Goal: Task Accomplishment & Management: Use online tool/utility

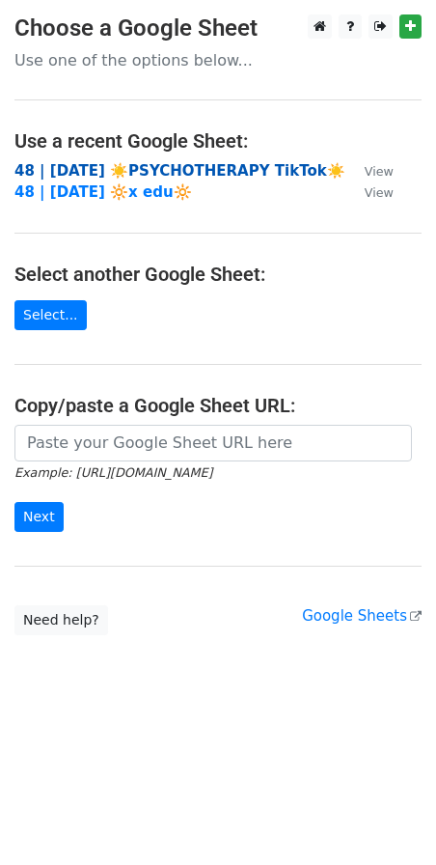
click at [170, 166] on strong "48 | [DATE] ☀️PSYCHOTHERAPY TikTok☀️" at bounding box center [179, 170] width 331 height 17
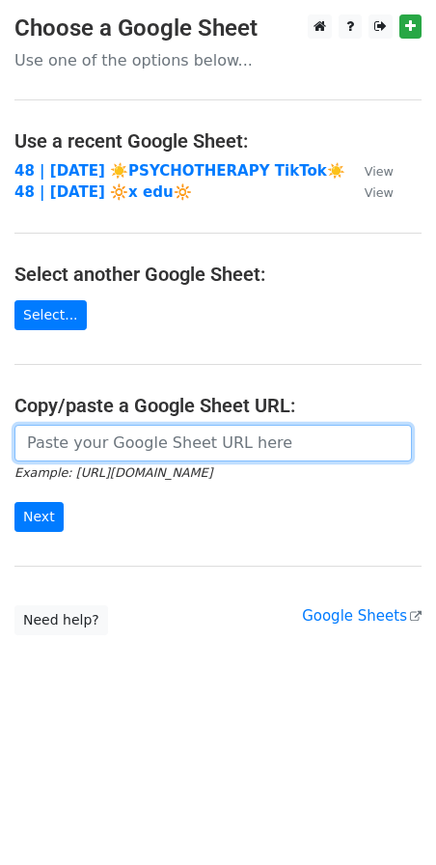
click at [146, 443] on input "url" at bounding box center [213, 443] width 398 height 37
paste input "[URL][DOMAIN_NAME]"
type input "[URL][DOMAIN_NAME]"
click at [14, 502] on input "Next" at bounding box center [38, 517] width 49 height 30
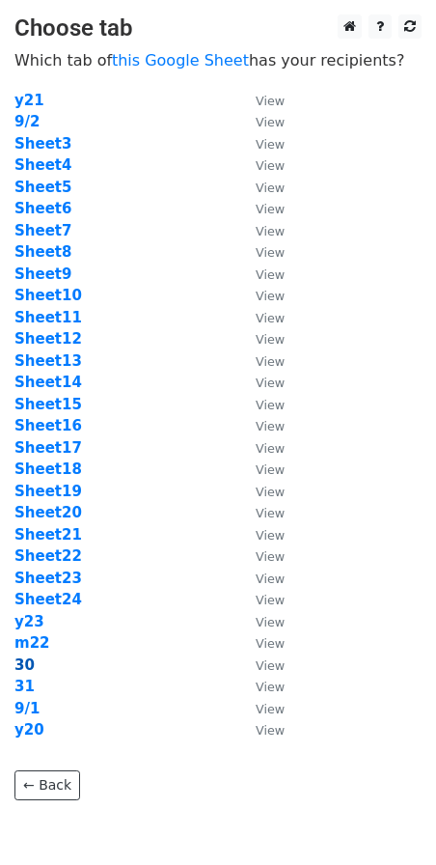
click at [26, 660] on strong "30" at bounding box center [24, 664] width 20 height 17
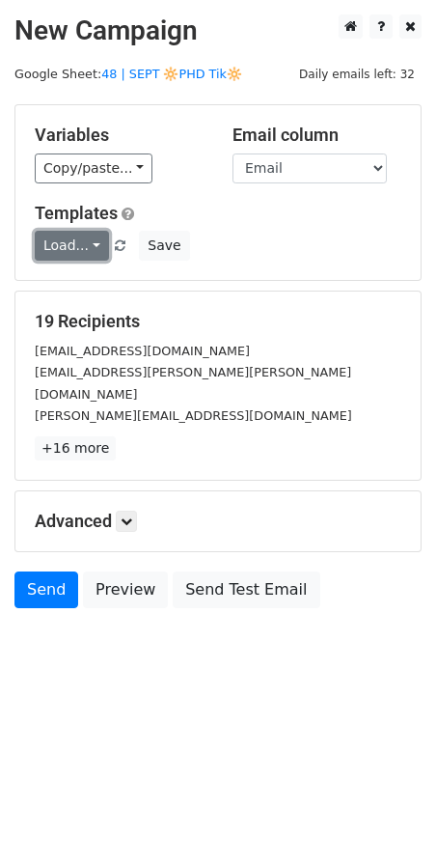
click at [74, 231] on link "Load..." at bounding box center [72, 246] width 74 height 30
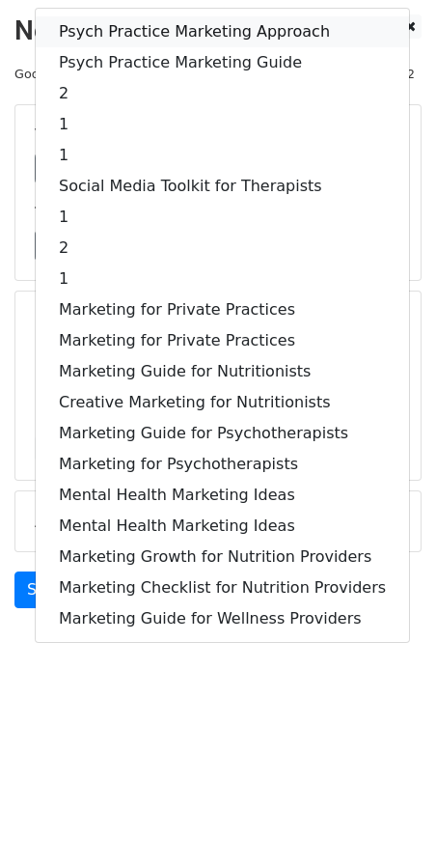
click at [124, 31] on link "Psych Practice Marketing Approach" at bounding box center [222, 31] width 373 height 31
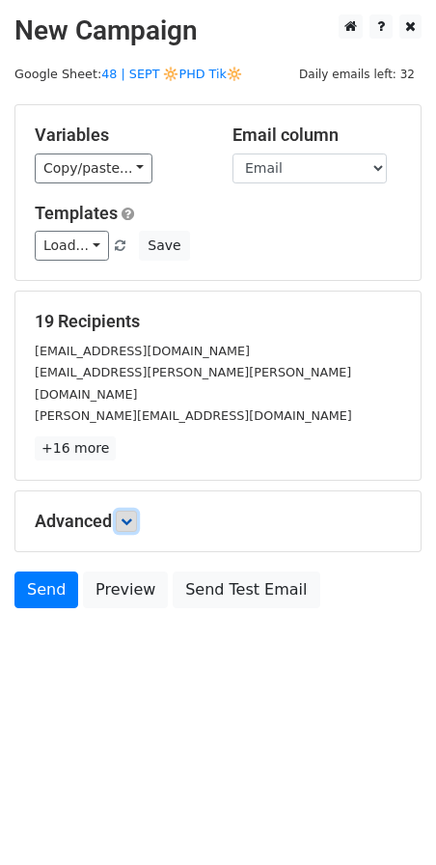
click at [132, 515] on icon at bounding box center [127, 521] width 12 height 12
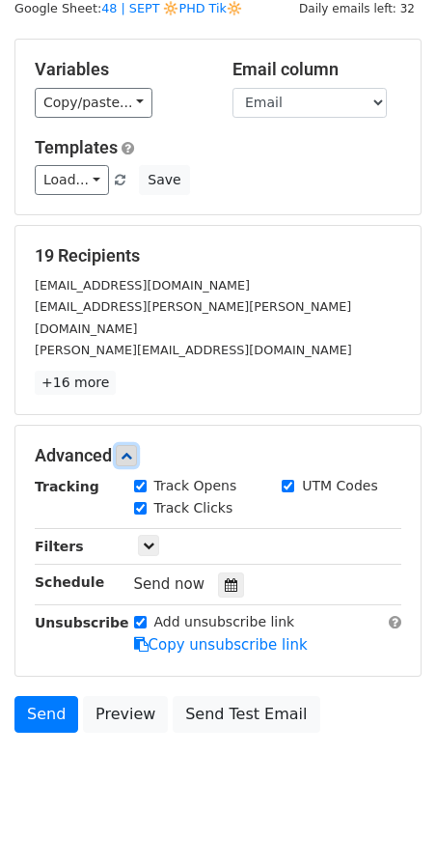
scroll to position [70, 0]
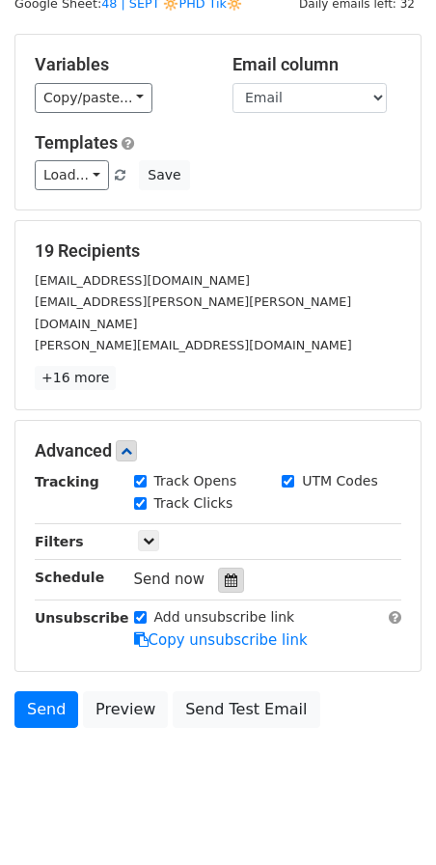
click at [225, 573] on icon at bounding box center [231, 580] width 13 height 14
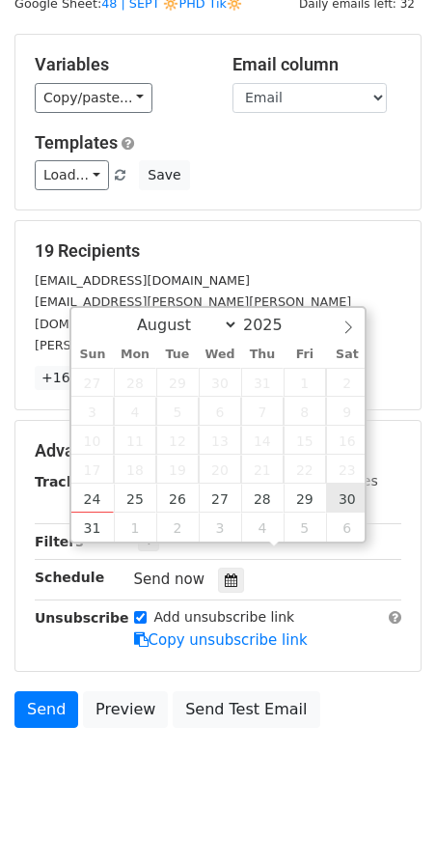
type input "2025-08-30 12:00"
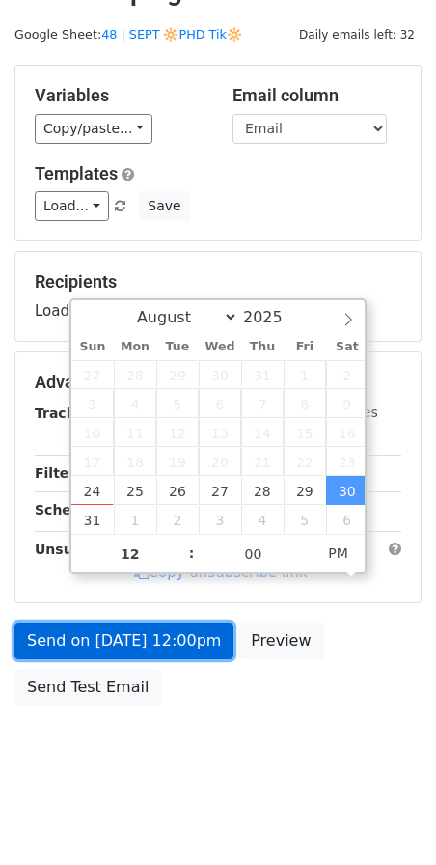
click at [175, 633] on link "Send on Aug 30 at 12:00pm" at bounding box center [123, 640] width 219 height 37
